Goal: Task Accomplishment & Management: Manage account settings

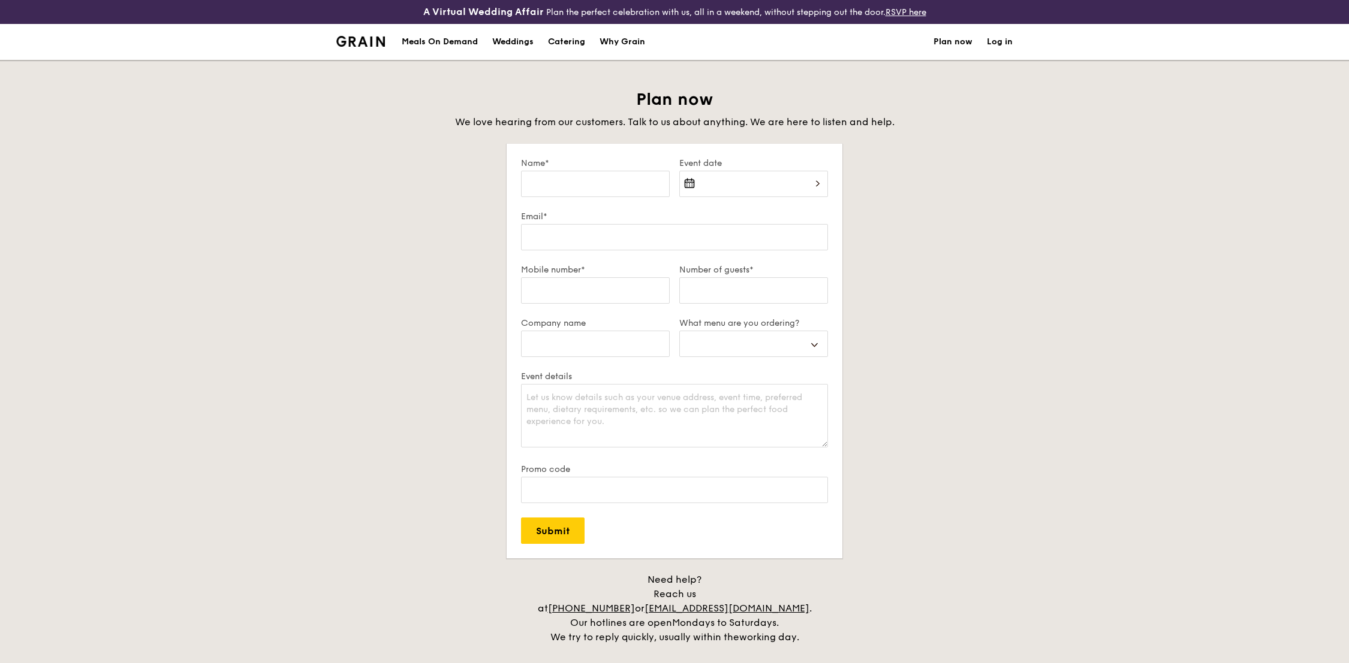
select select
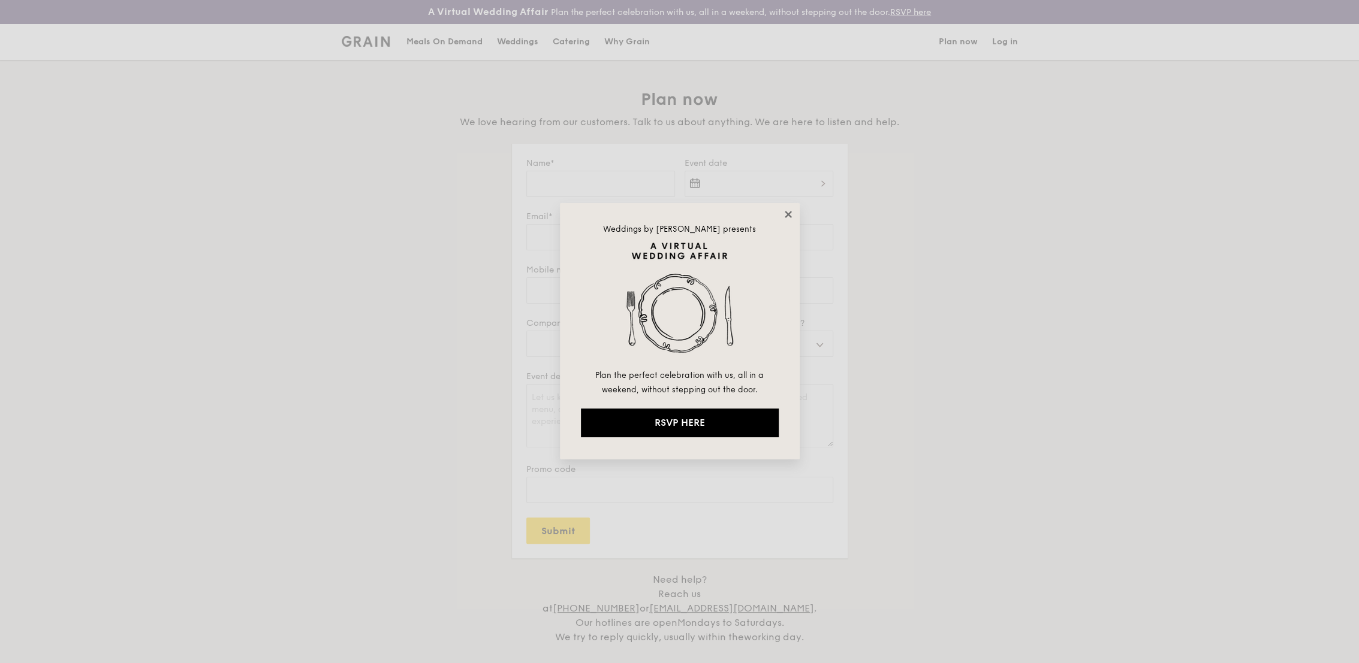
click at [785, 214] on icon at bounding box center [788, 214] width 11 height 11
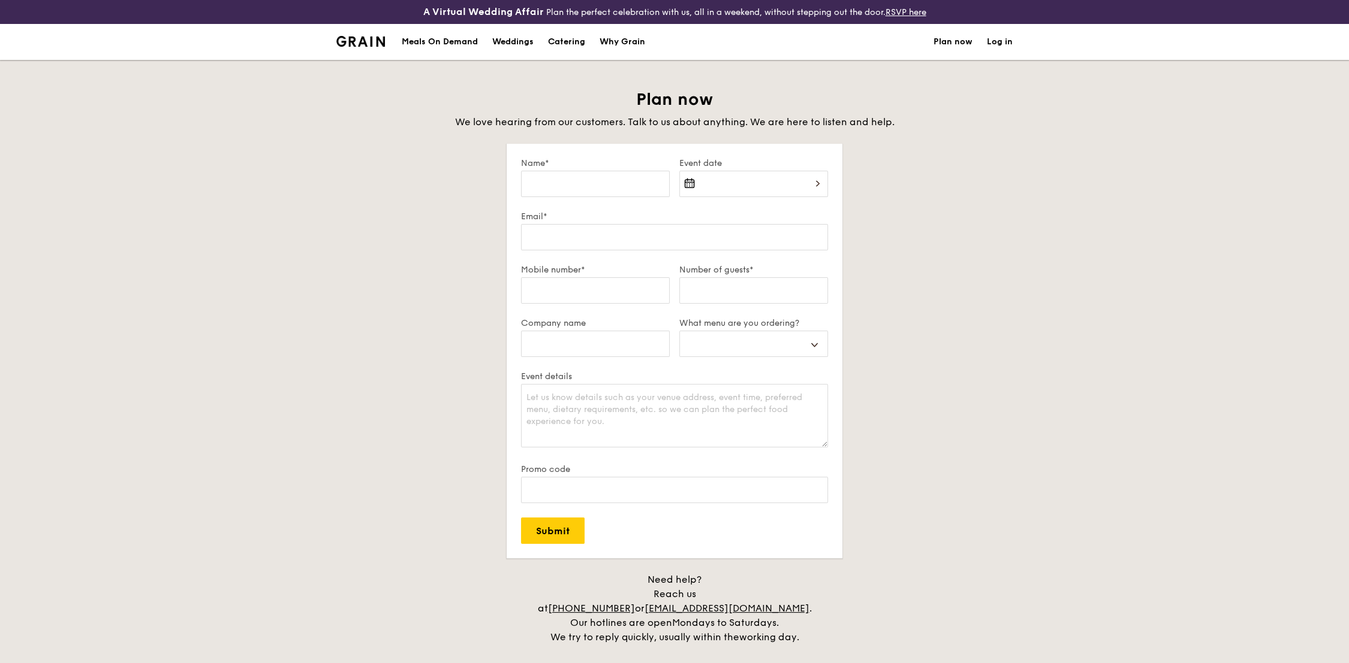
click at [1008, 44] on link "Log in" at bounding box center [1000, 42] width 26 height 36
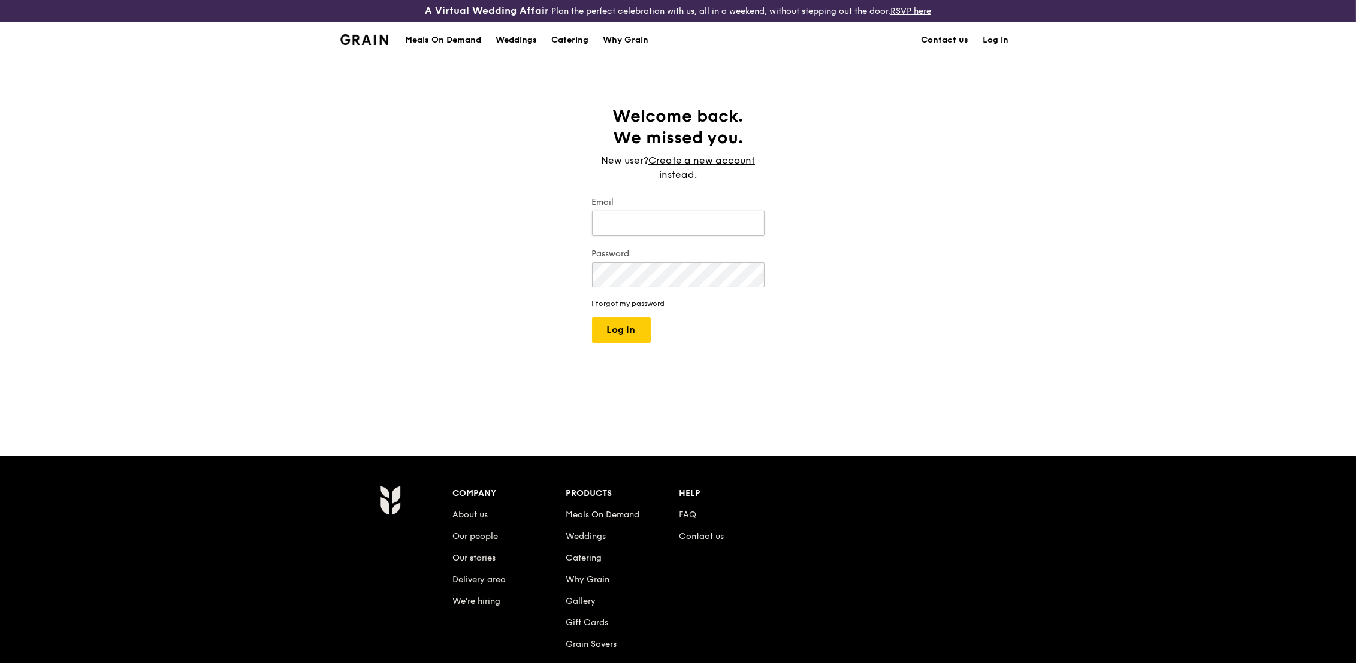
click at [723, 222] on input "Email" at bounding box center [678, 223] width 173 height 25
type input "[EMAIL_ADDRESS][DOMAIN_NAME]"
click at [638, 334] on button "Log in" at bounding box center [621, 330] width 59 height 25
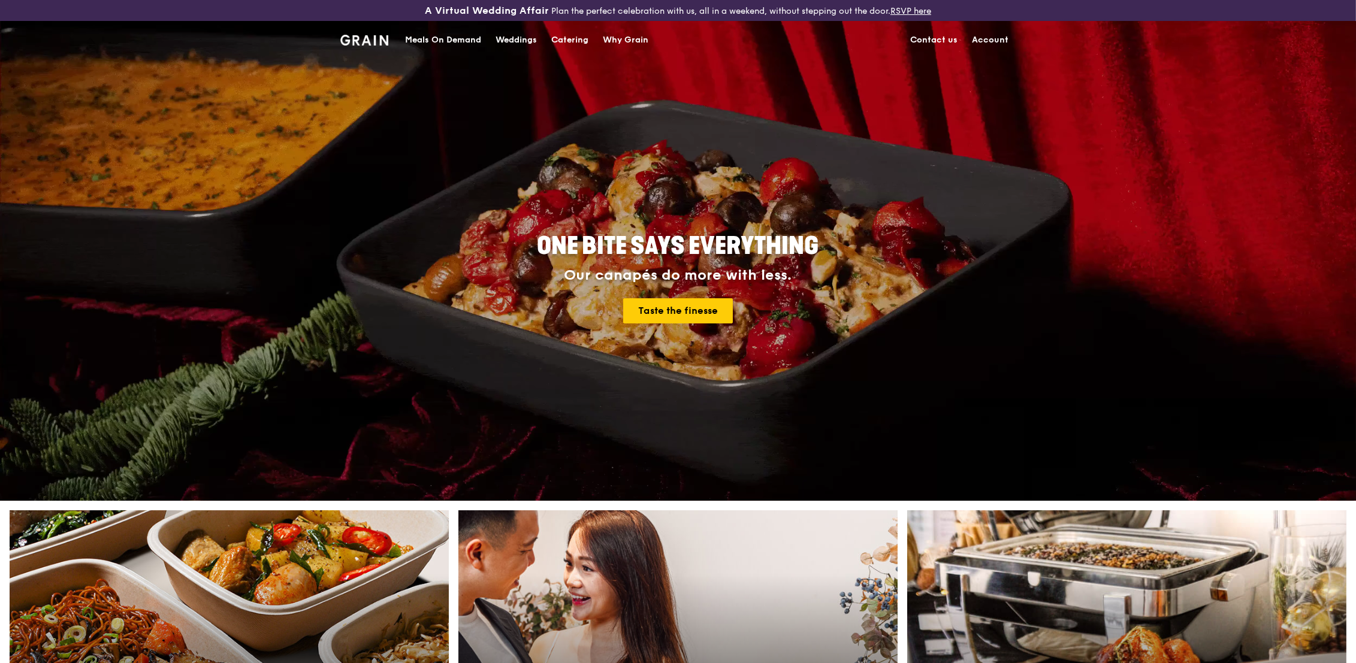
click at [1001, 41] on link "Account" at bounding box center [991, 40] width 51 height 36
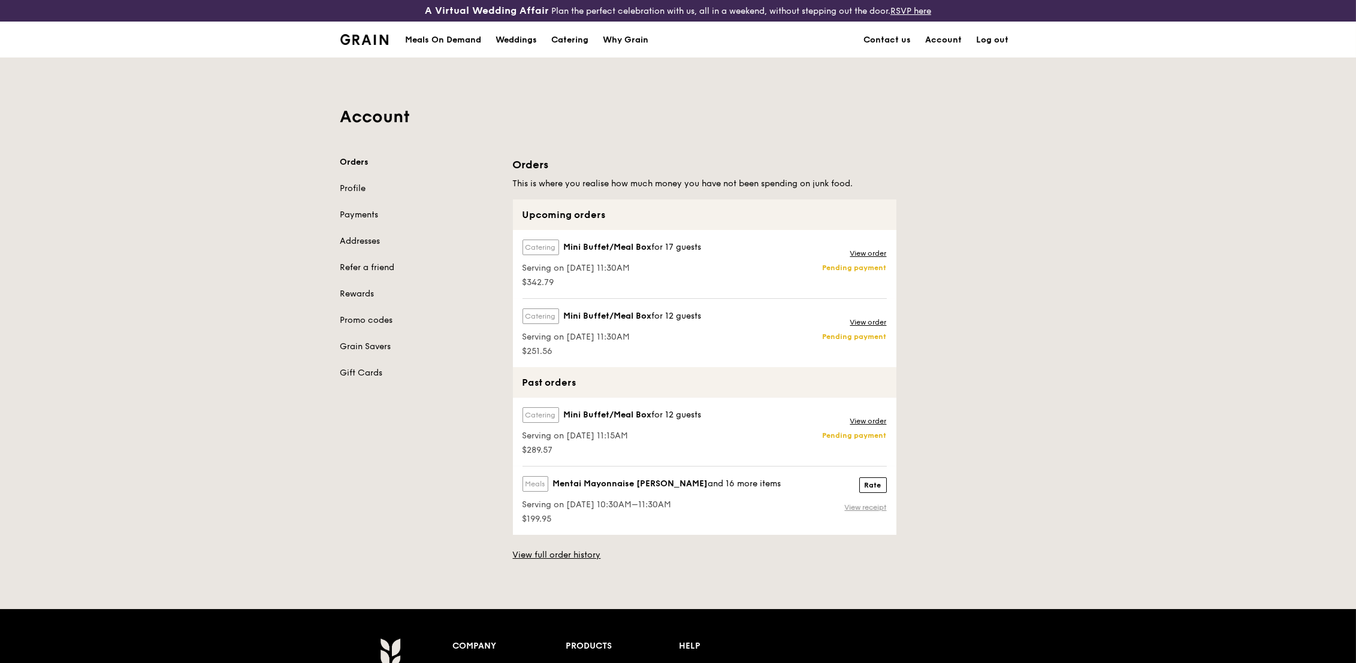
click at [879, 506] on link "View receipt" at bounding box center [866, 508] width 42 height 10
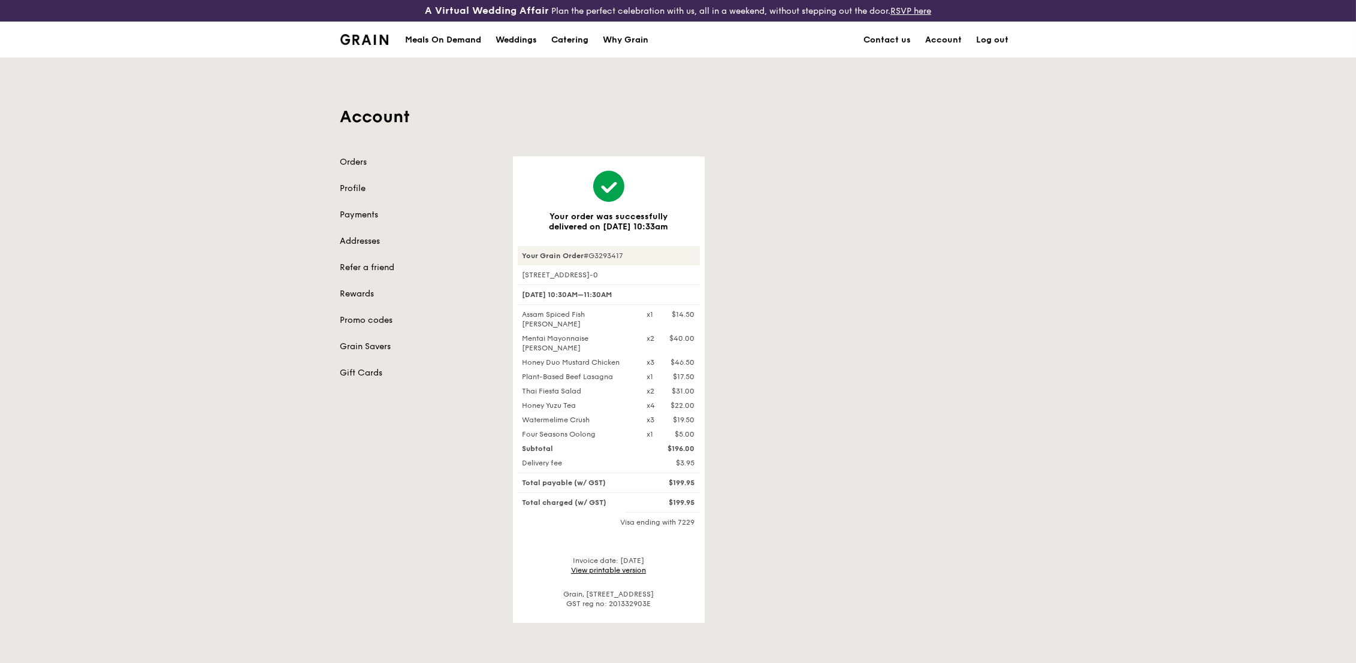
click at [614, 566] on link "View printable version" at bounding box center [608, 570] width 75 height 8
click at [378, 215] on link "Payments" at bounding box center [419, 215] width 158 height 12
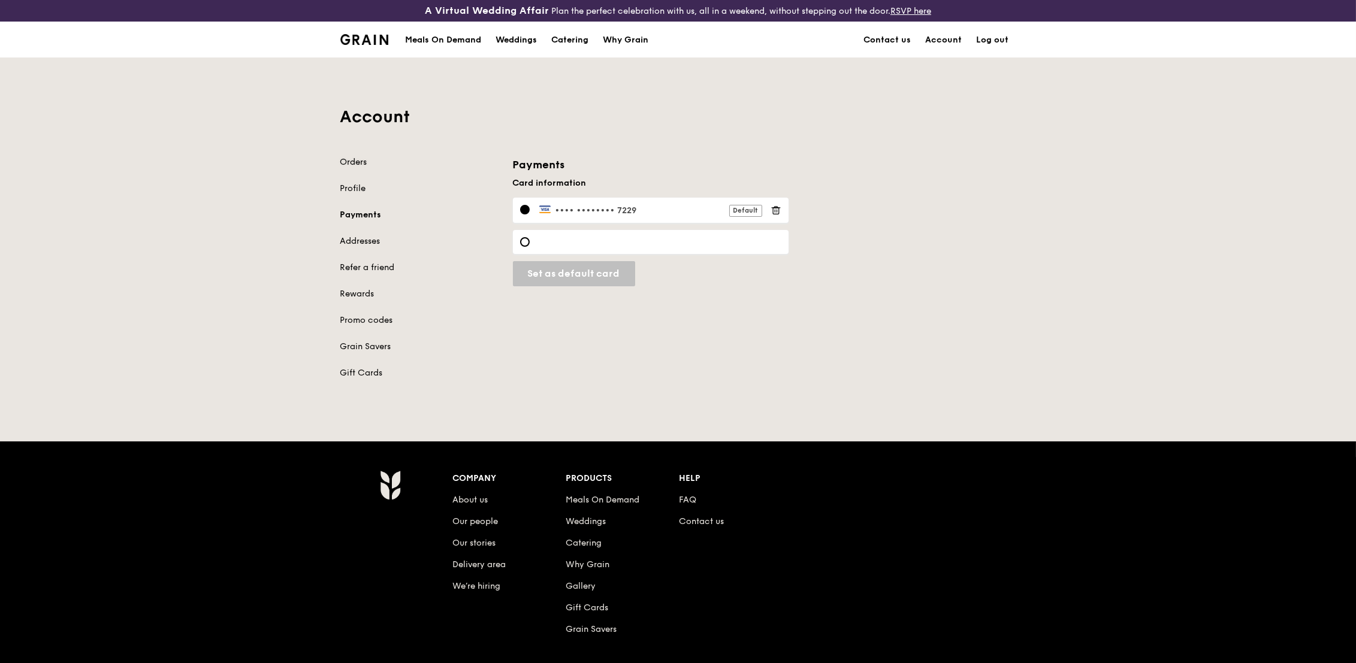
click at [360, 156] on link "Orders" at bounding box center [419, 162] width 158 height 12
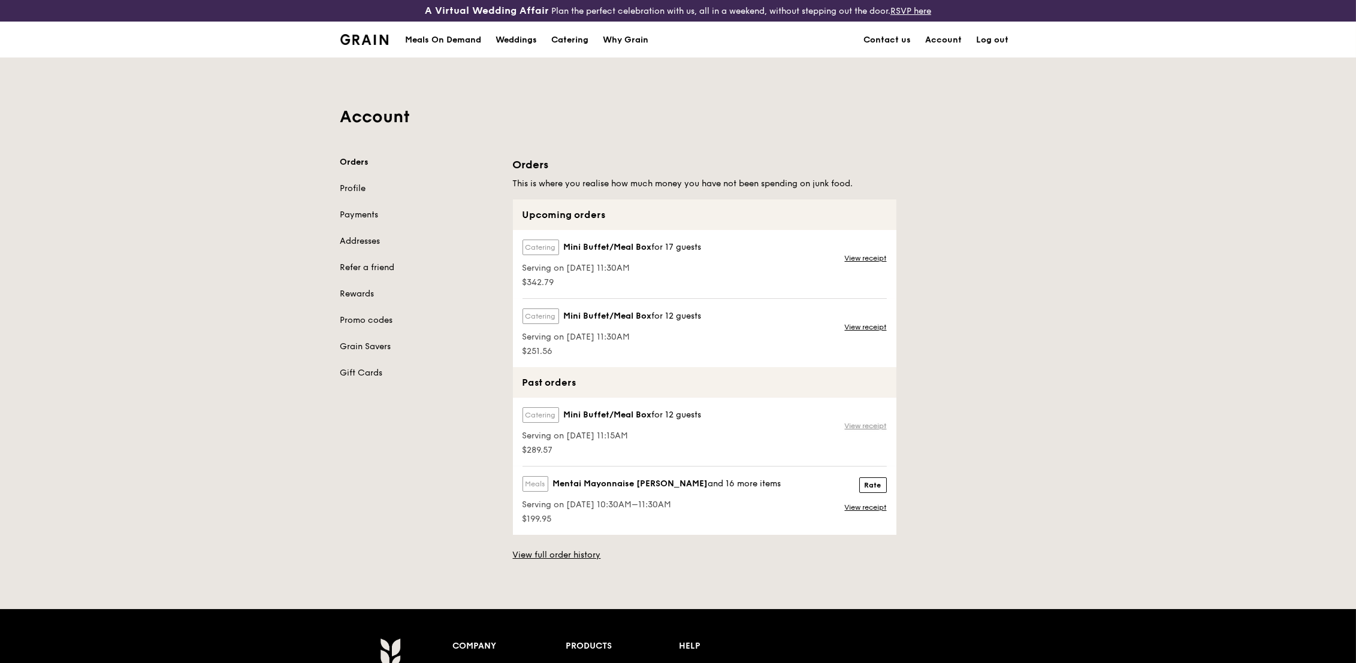
click at [868, 426] on link "View receipt" at bounding box center [866, 426] width 42 height 10
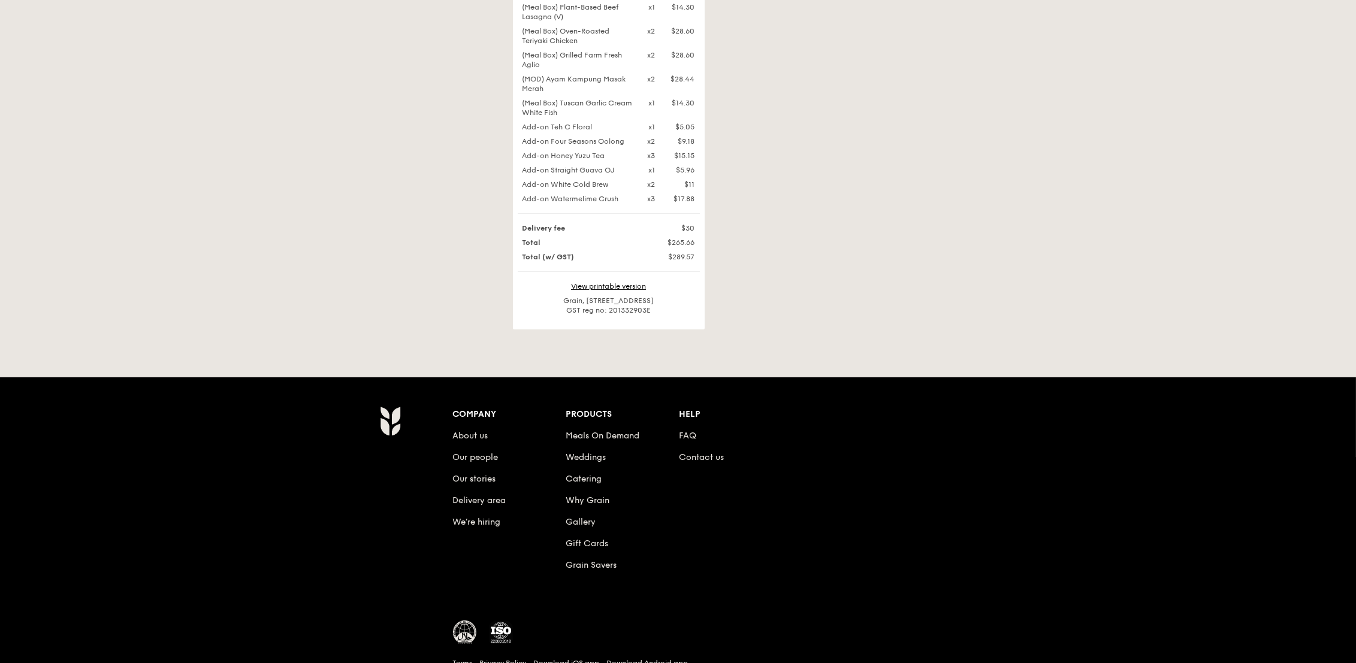
scroll to position [466, 0]
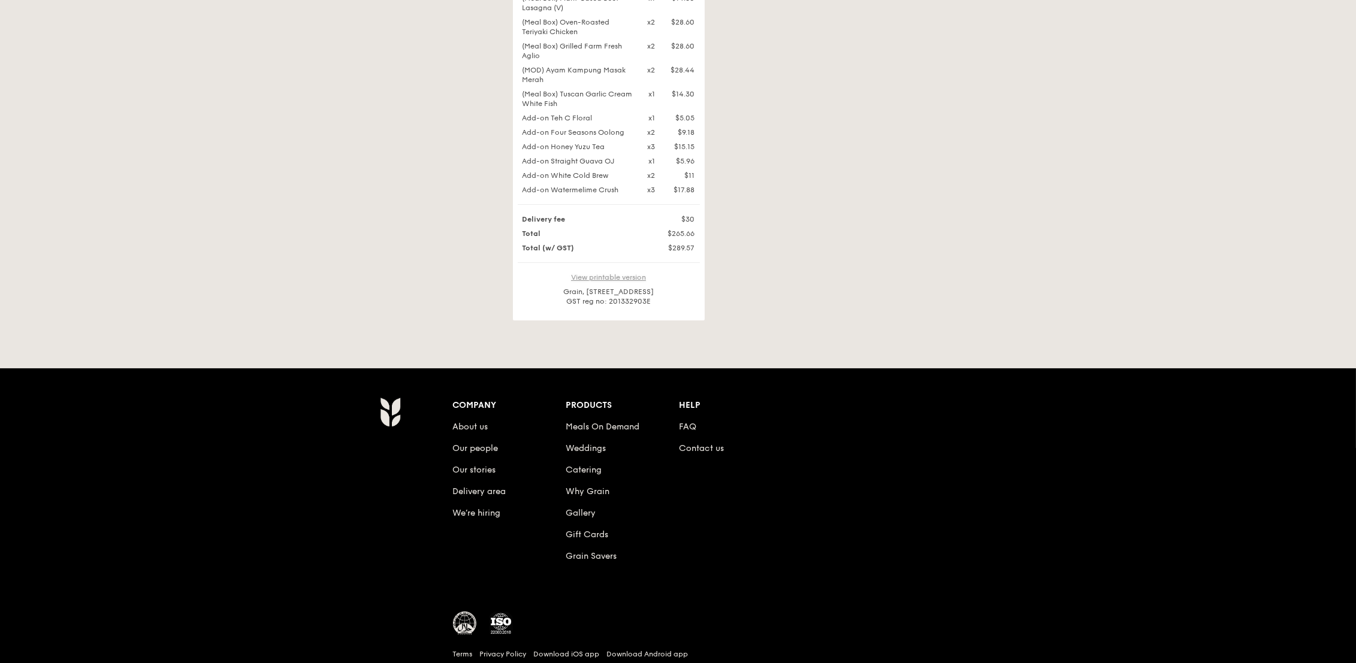
click at [630, 282] on link "View printable version" at bounding box center [608, 277] width 75 height 8
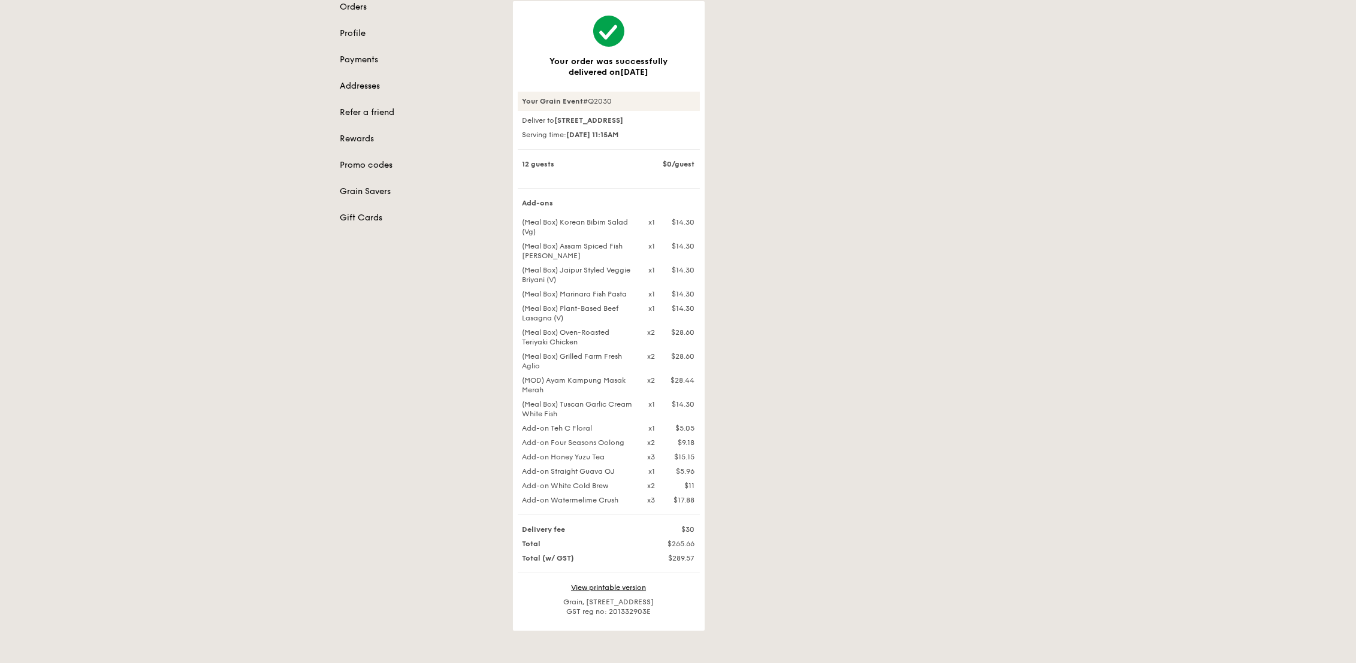
scroll to position [133, 0]
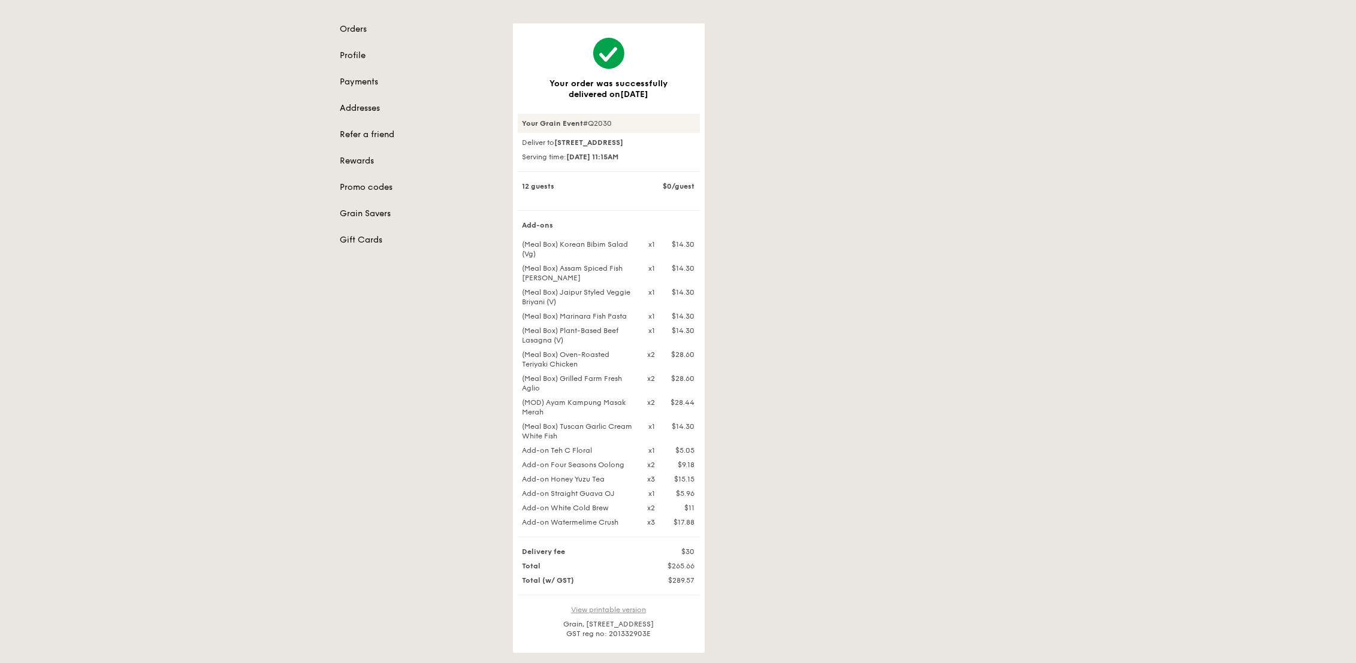
click at [632, 614] on link "View printable version" at bounding box center [608, 610] width 75 height 8
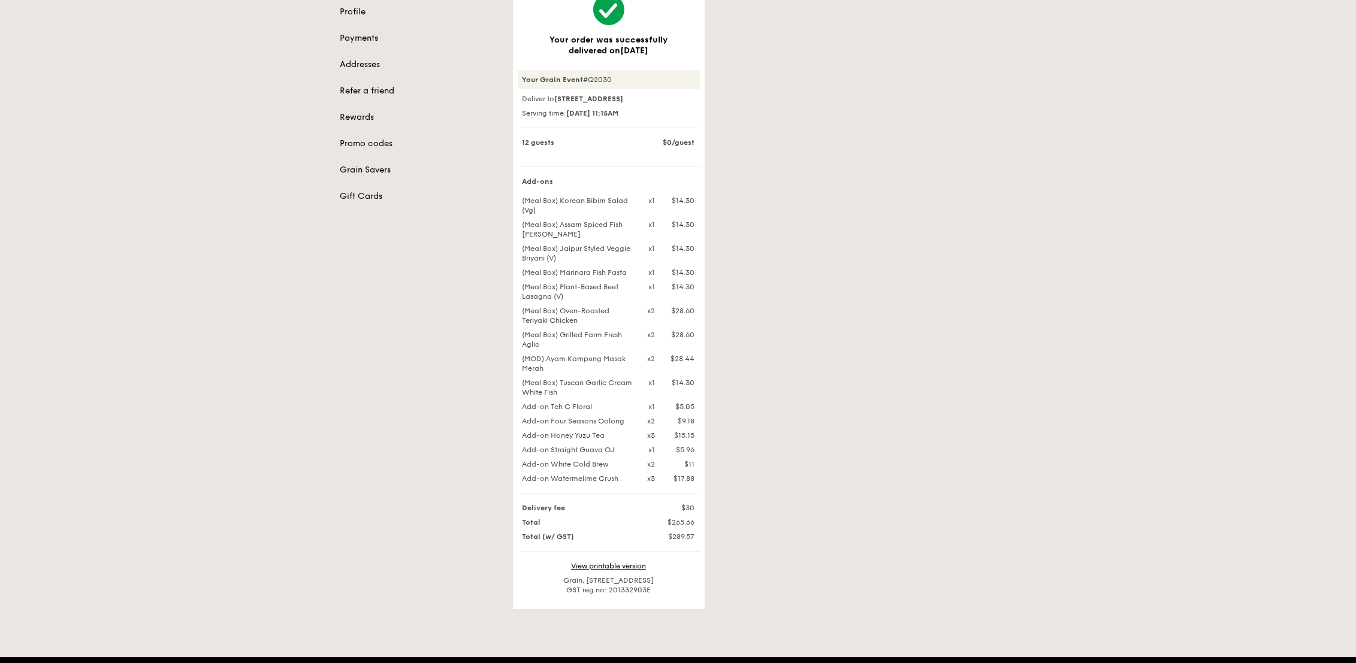
scroll to position [200, 0]
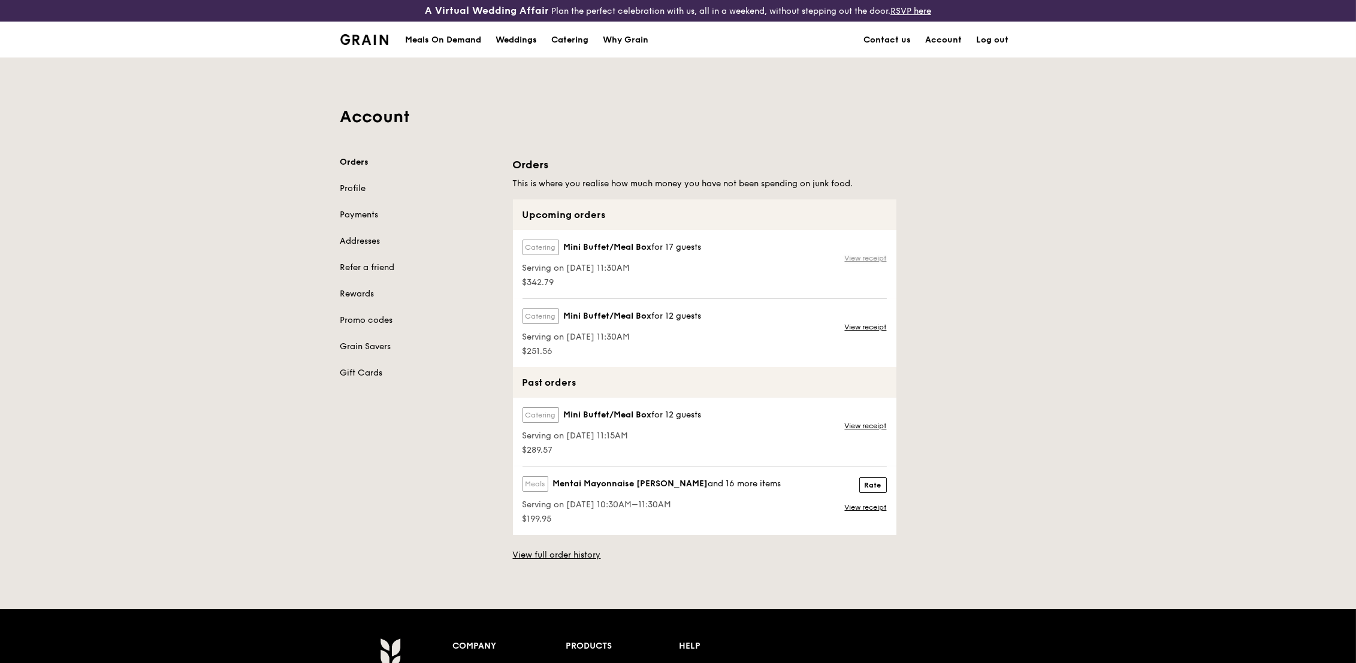
click at [870, 257] on link "View receipt" at bounding box center [866, 259] width 42 height 10
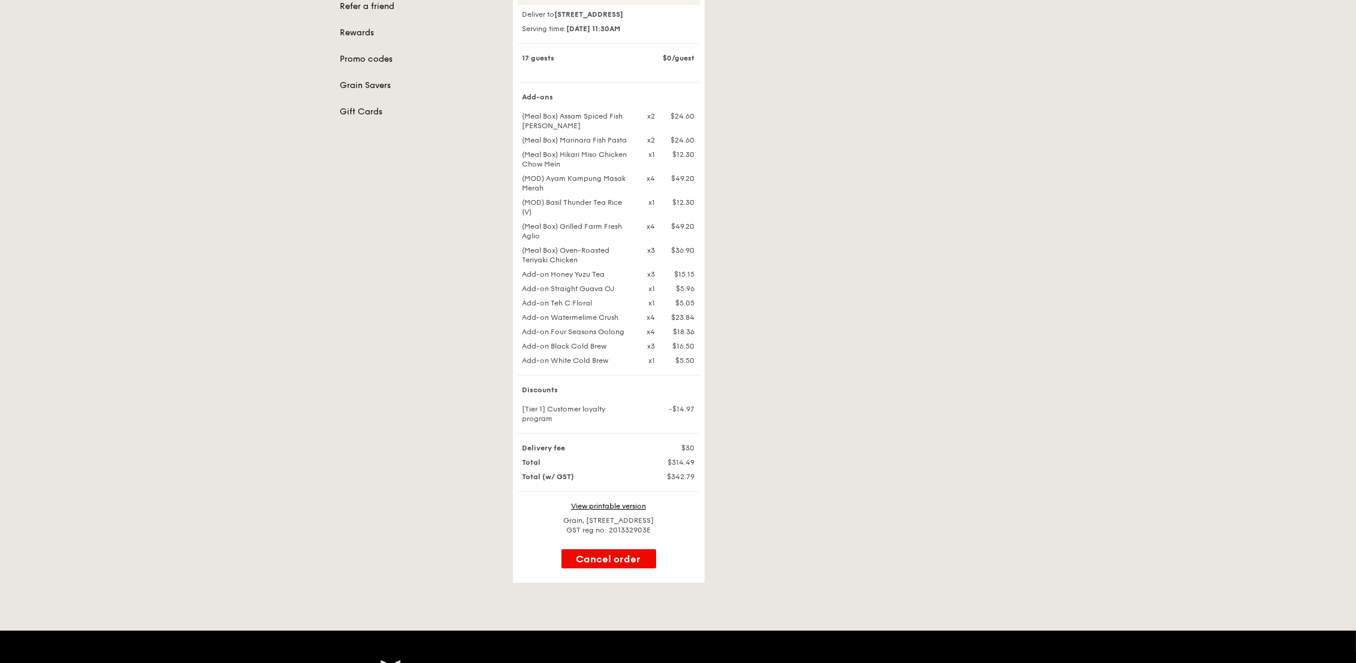
scroll to position [333, 0]
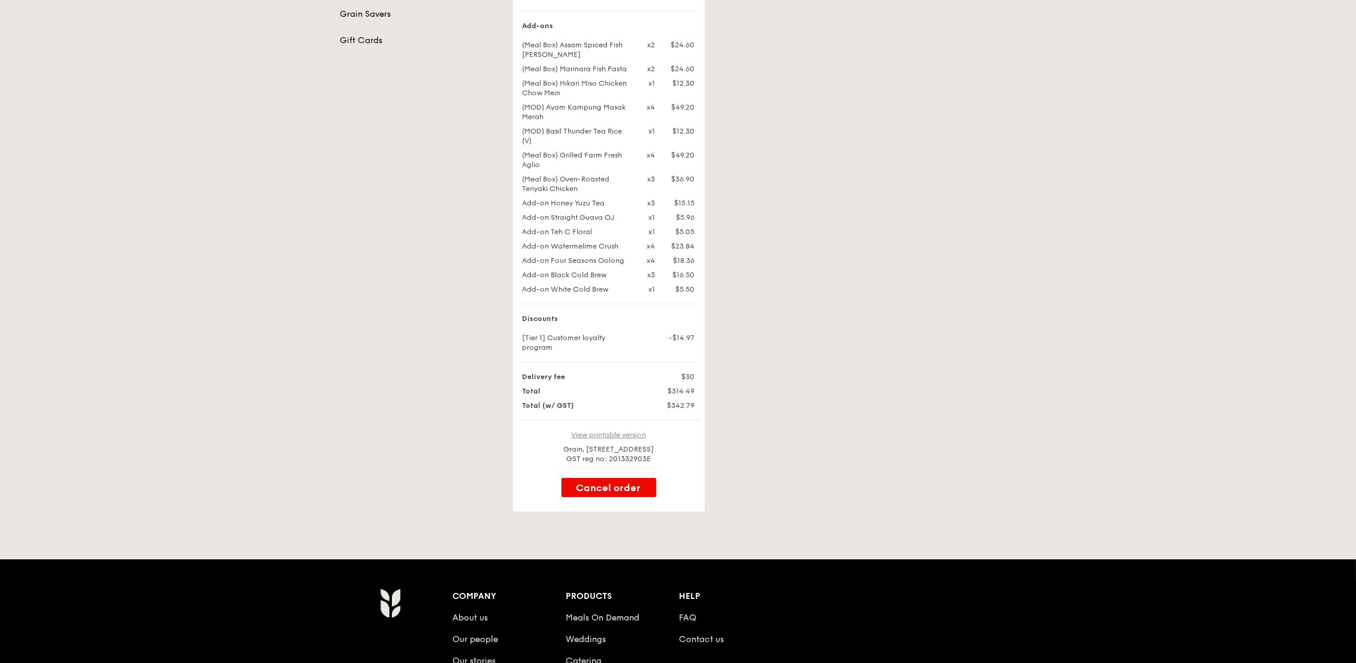
click at [637, 439] on link "View printable version" at bounding box center [608, 435] width 75 height 8
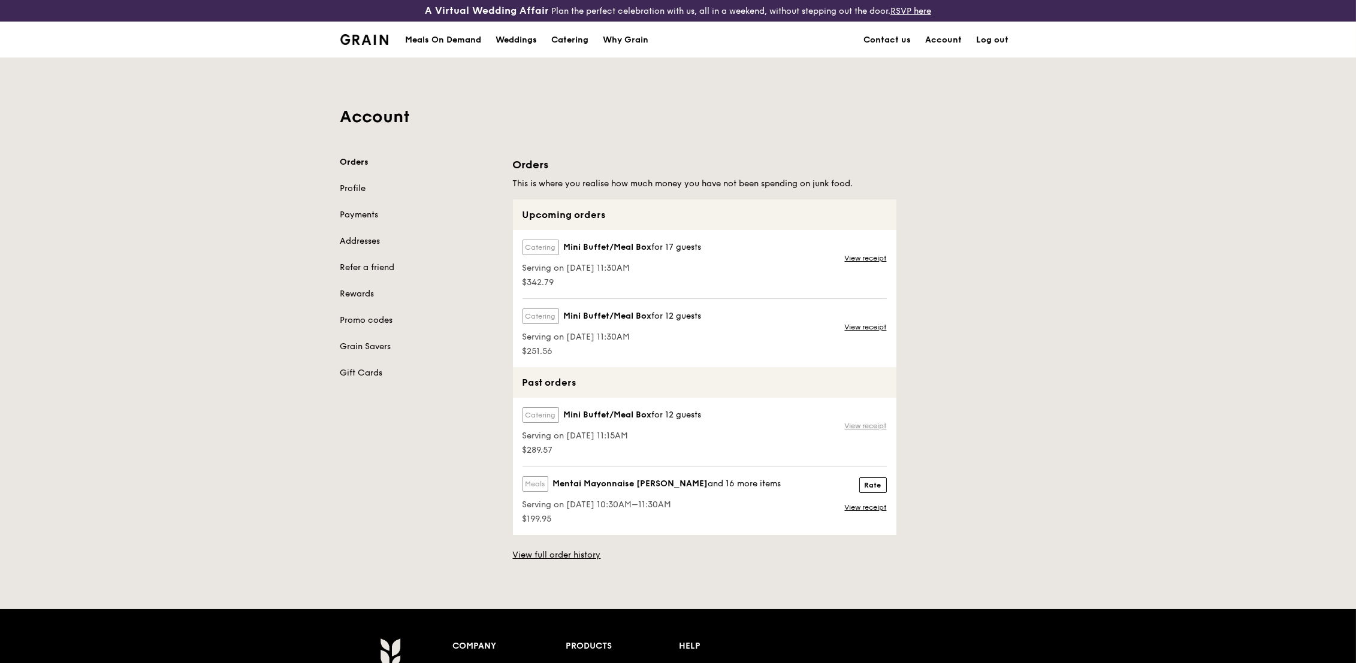
click at [870, 424] on link "View receipt" at bounding box center [866, 426] width 42 height 10
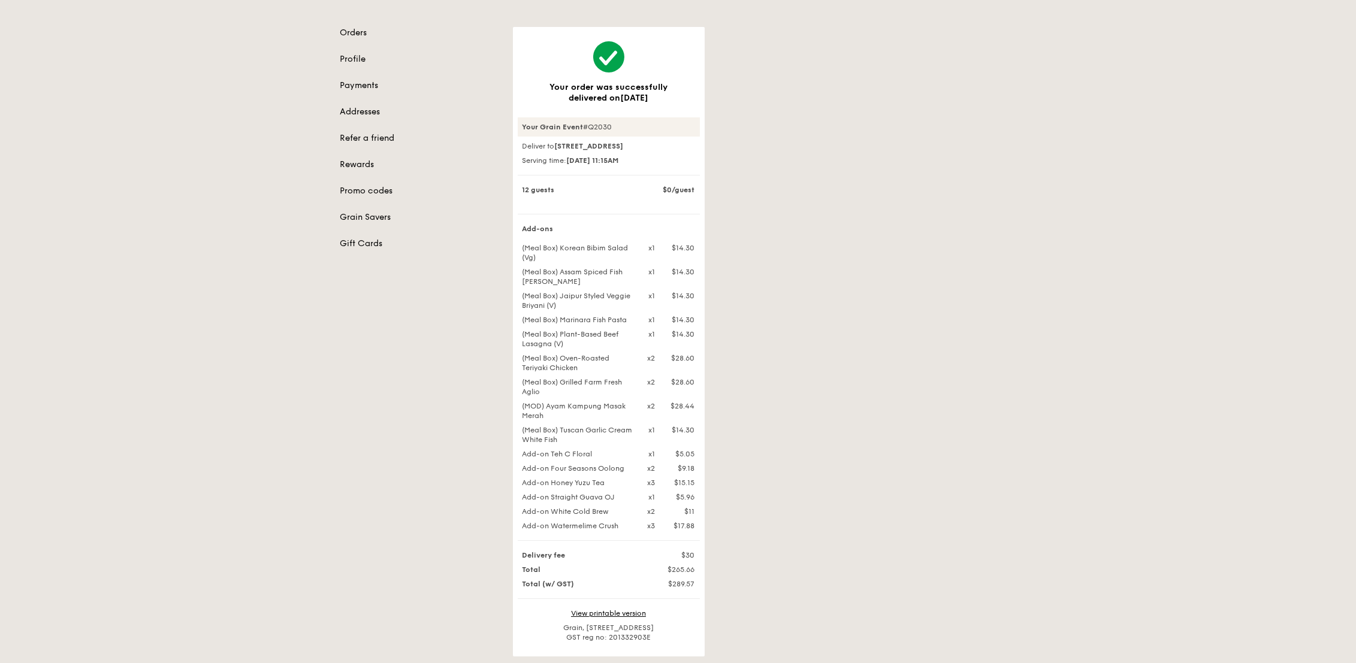
scroll to position [133, 0]
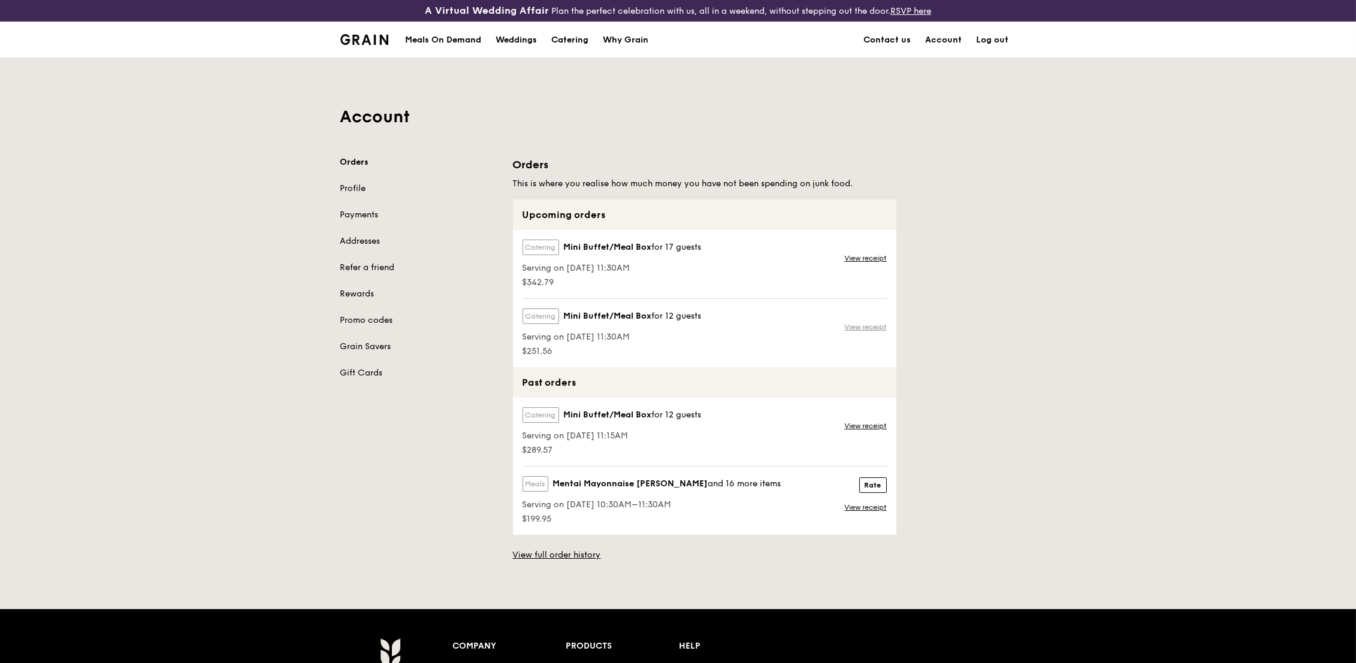
click at [882, 326] on link "View receipt" at bounding box center [866, 327] width 42 height 10
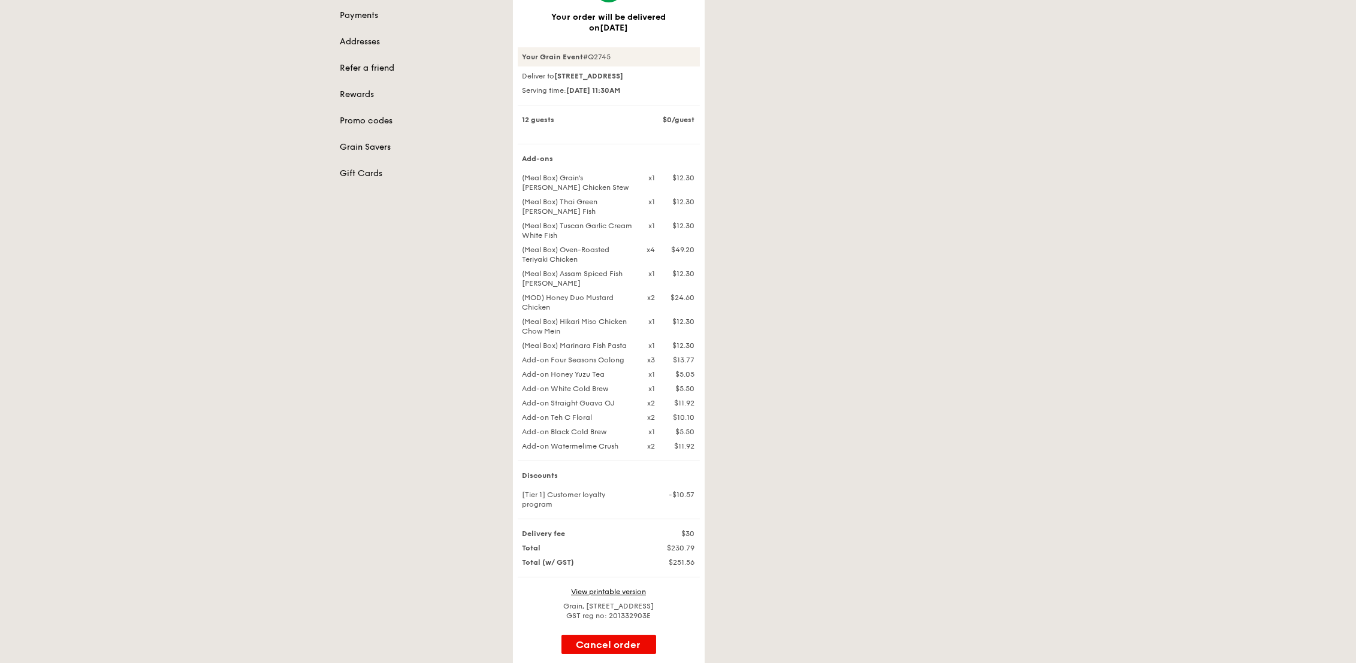
scroll to position [133, 0]
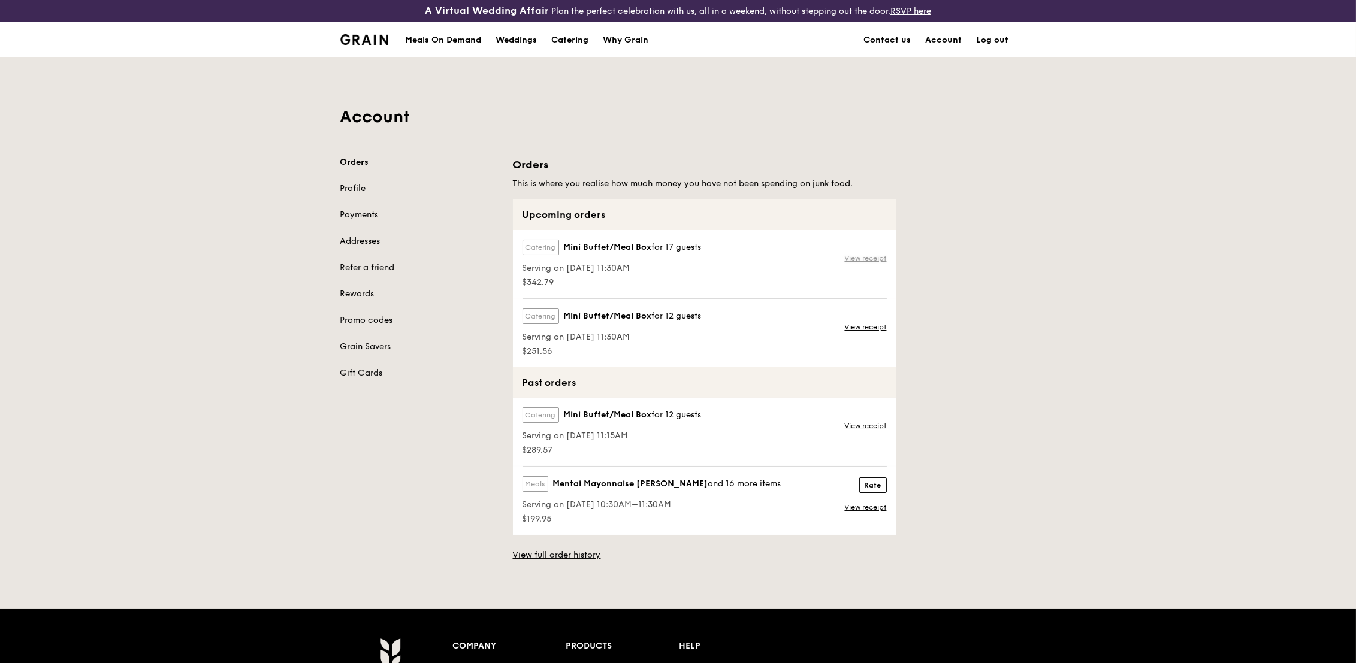
click at [871, 263] on link "View receipt" at bounding box center [866, 259] width 42 height 10
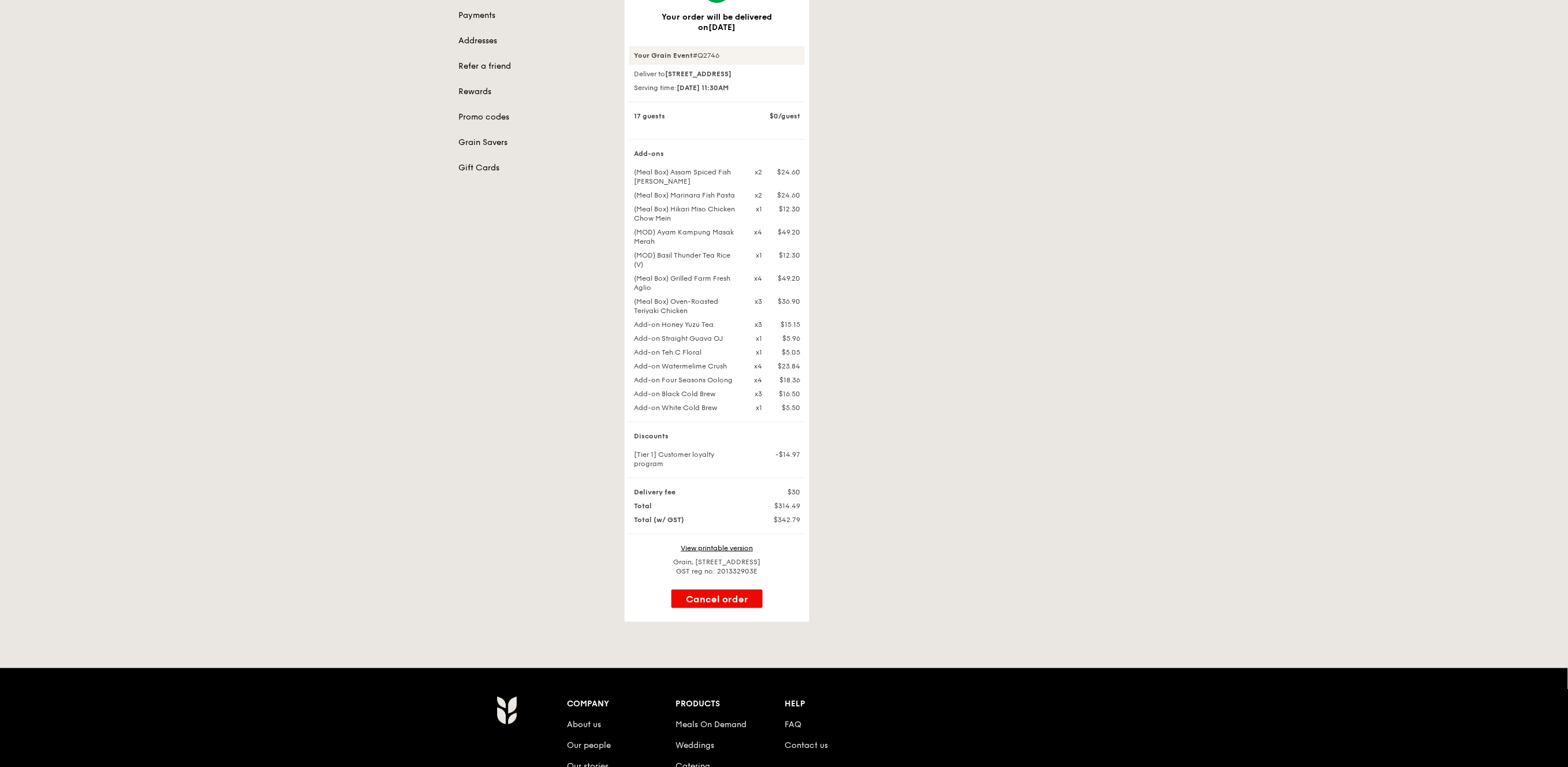
scroll to position [115, 0]
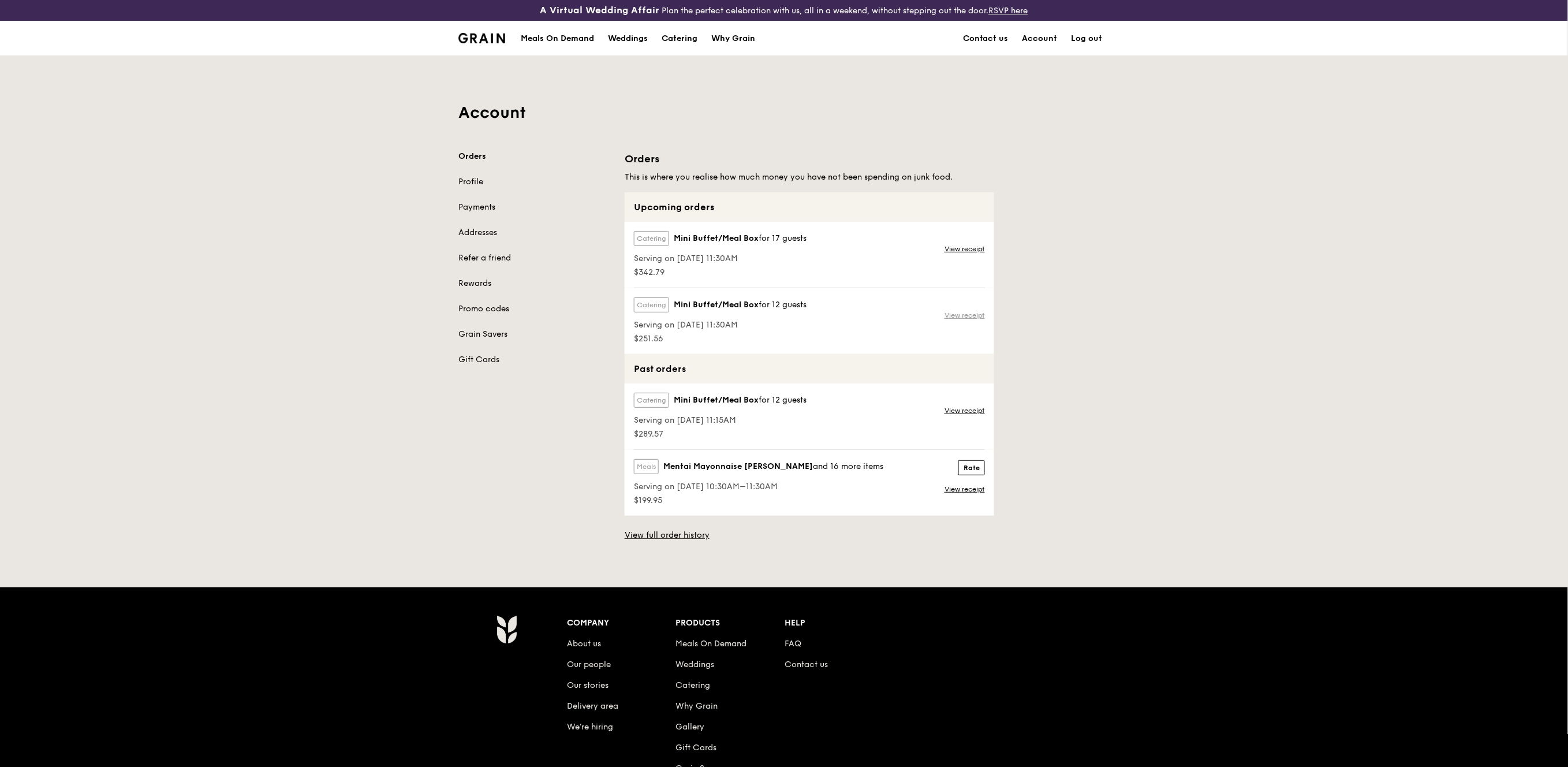
click at [960, 315] on link "View receipt" at bounding box center [965, 315] width 40 height 10
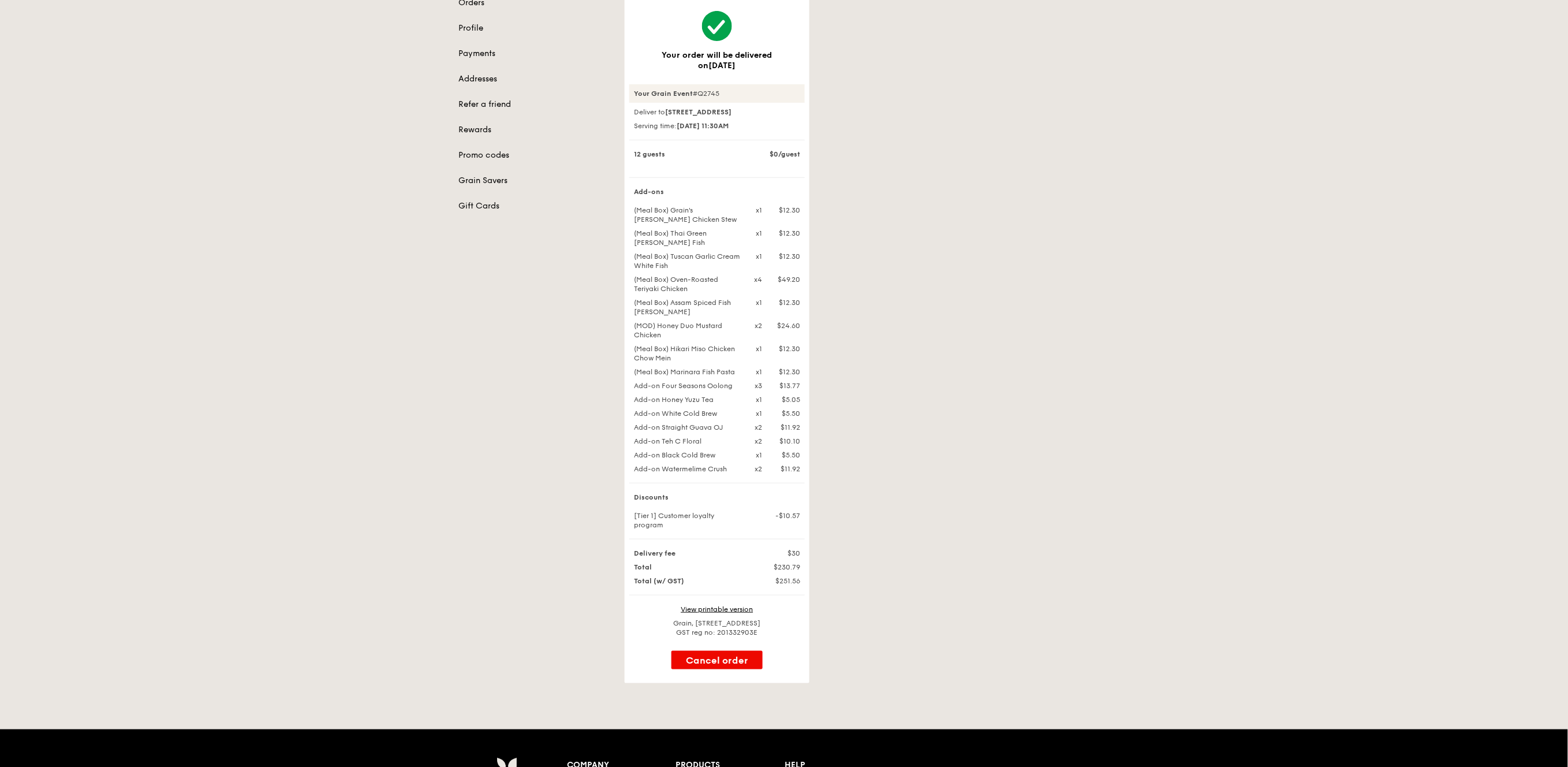
scroll to position [77, 0]
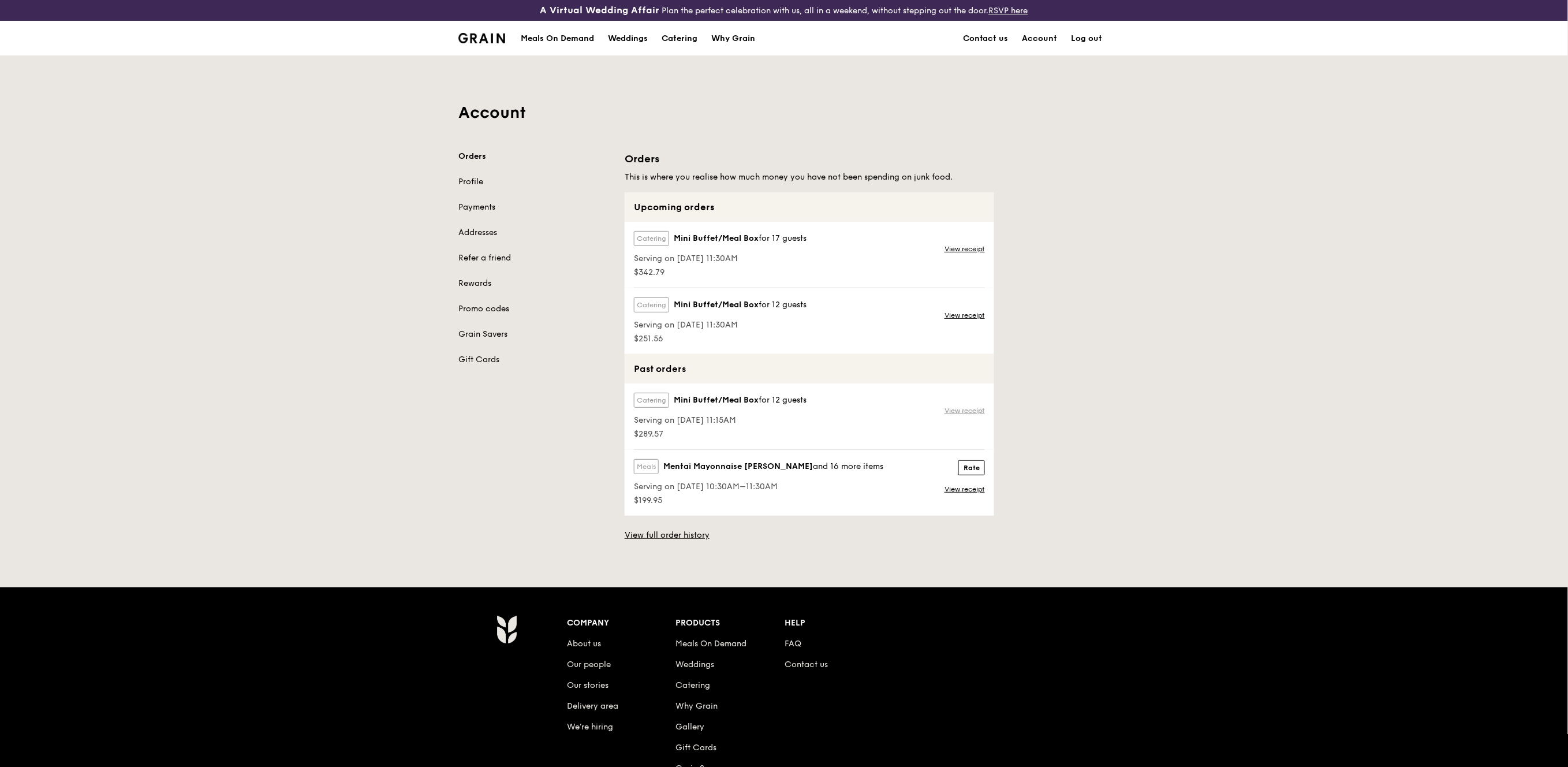
click at [974, 410] on link "View receipt" at bounding box center [965, 410] width 40 height 10
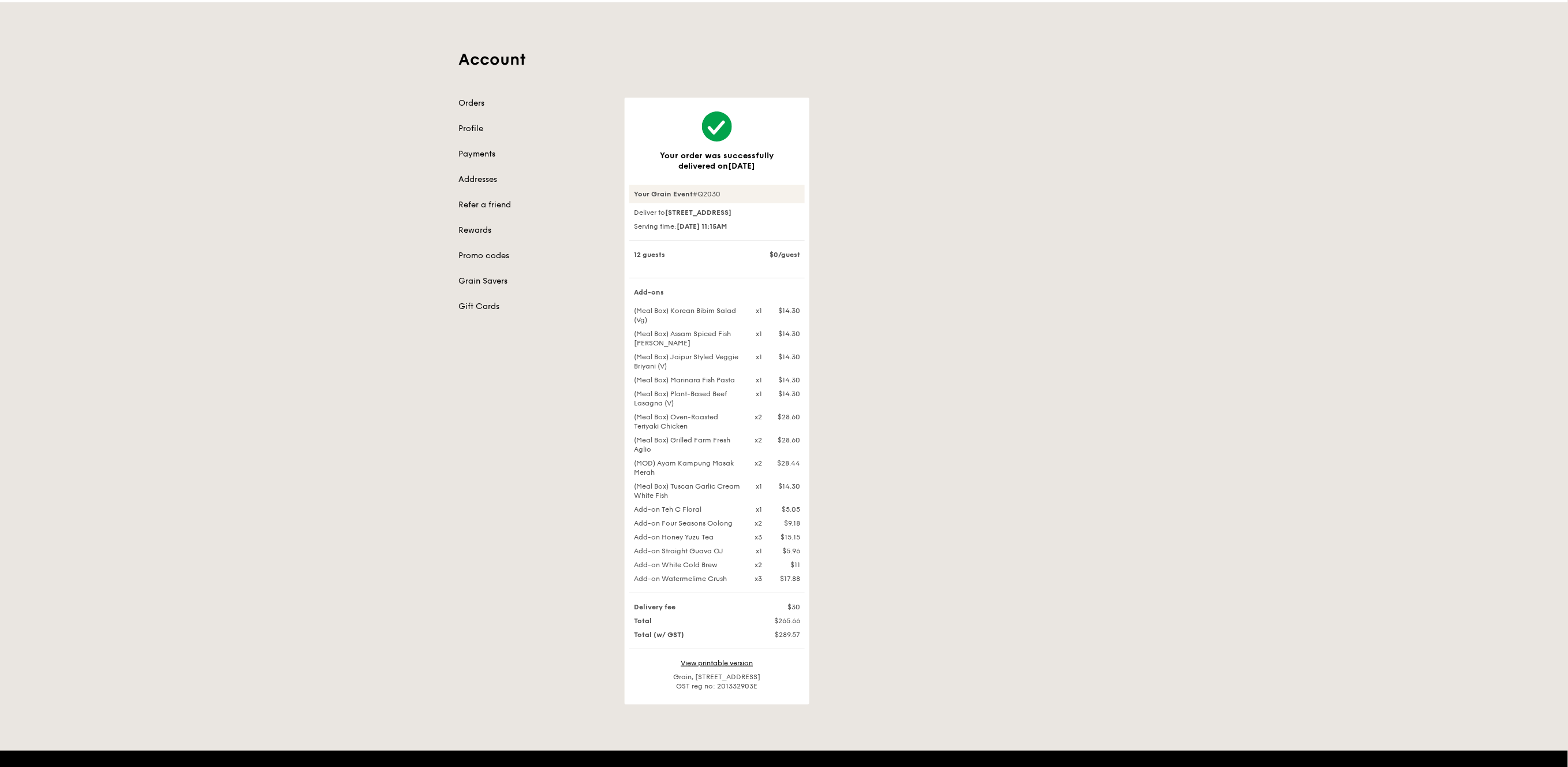
scroll to position [77, 0]
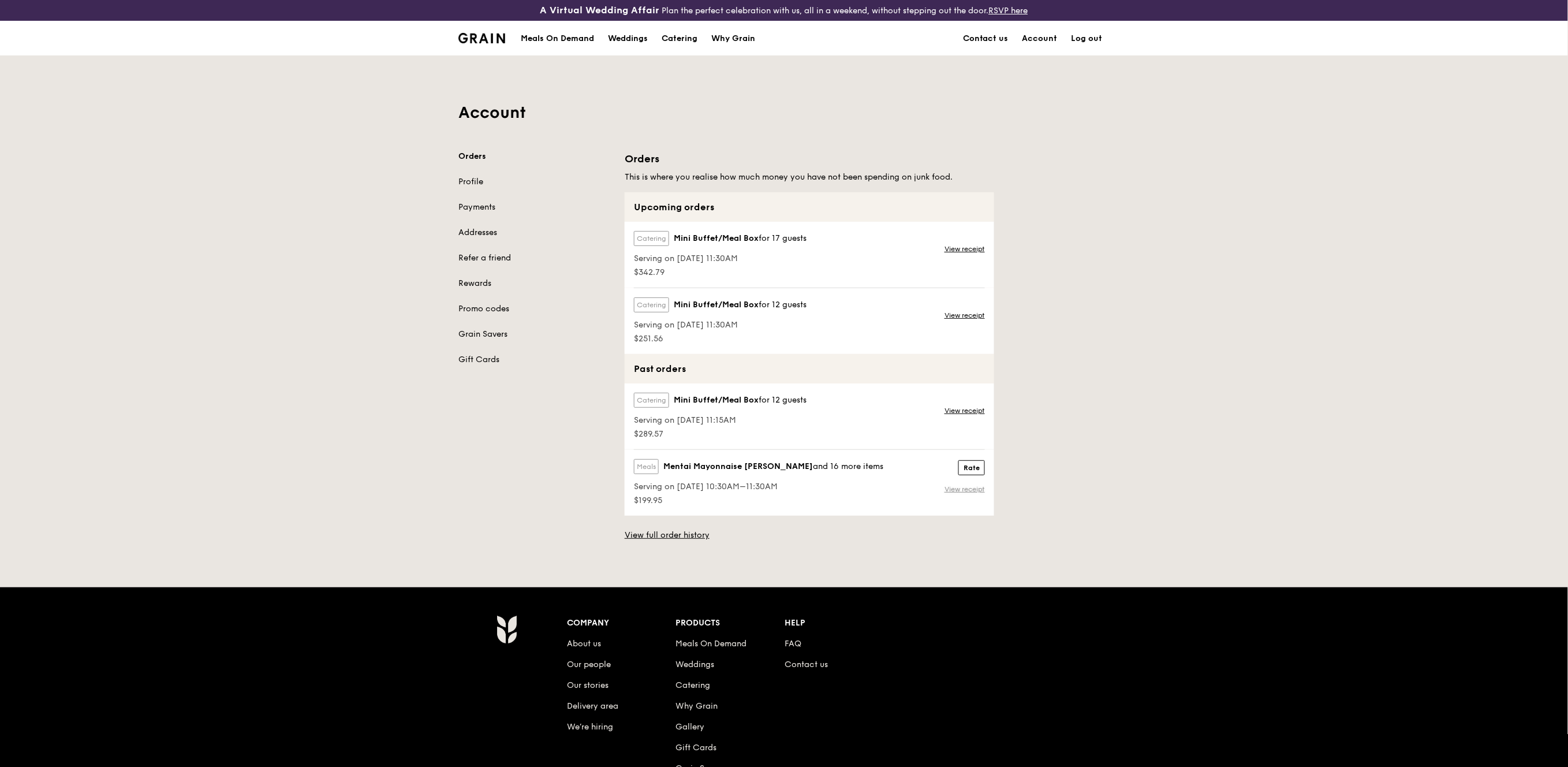
click at [975, 488] on link "View receipt" at bounding box center [965, 489] width 40 height 10
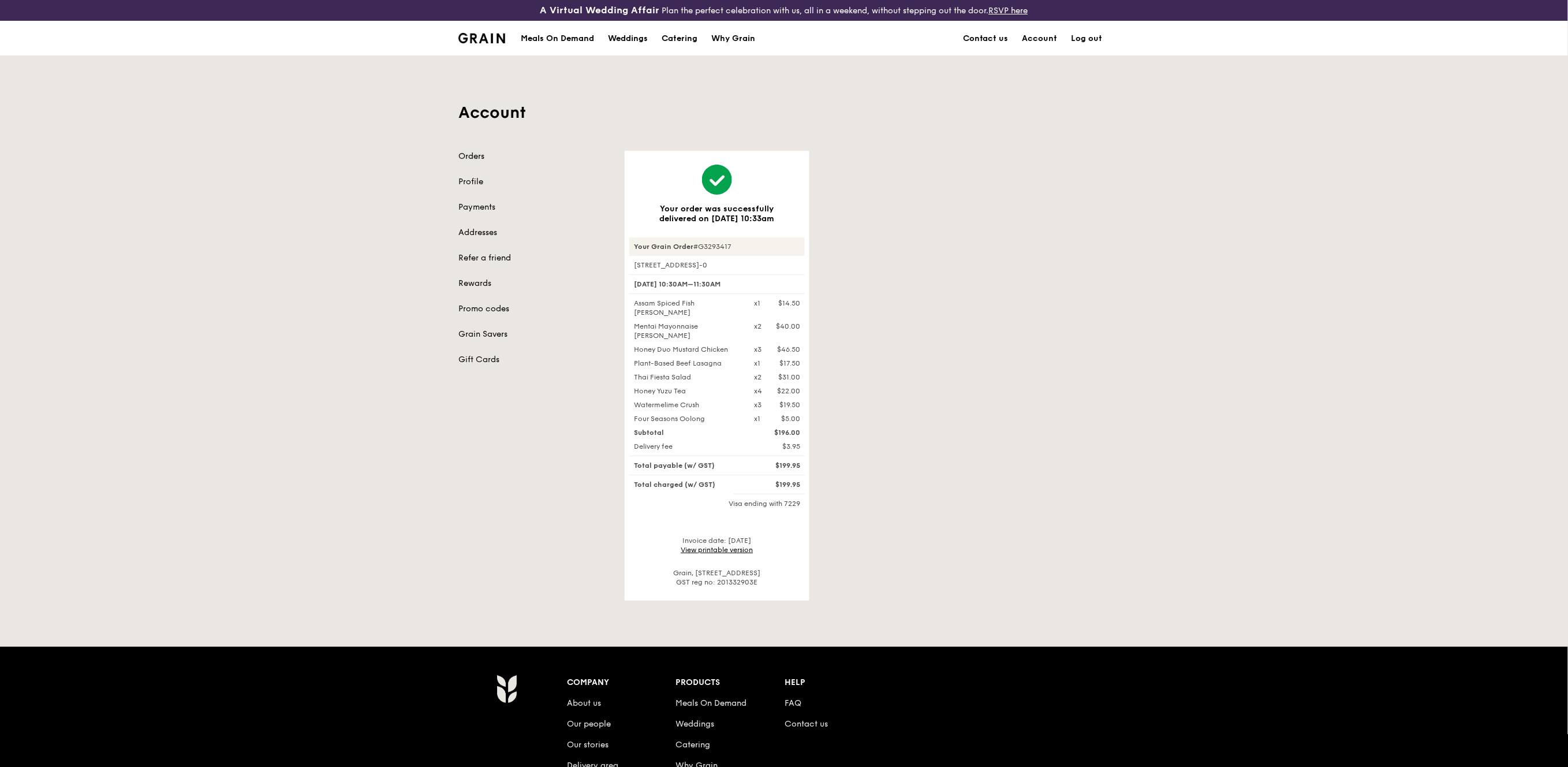
click at [475, 153] on link "Orders" at bounding box center [535, 156] width 152 height 12
